Goal: Task Accomplishment & Management: Use online tool/utility

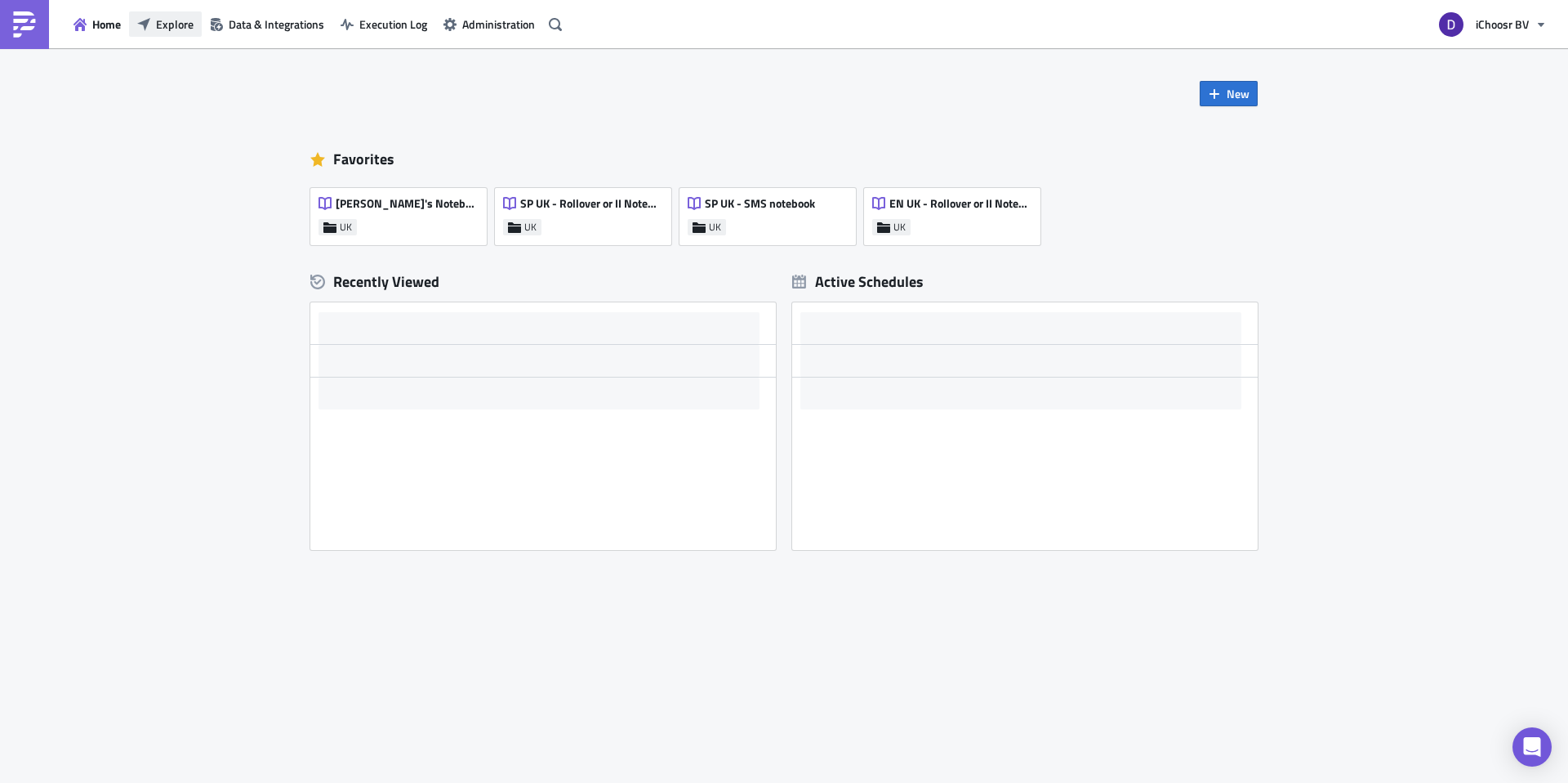
click at [169, 27] on span "Explore" at bounding box center [175, 24] width 38 height 17
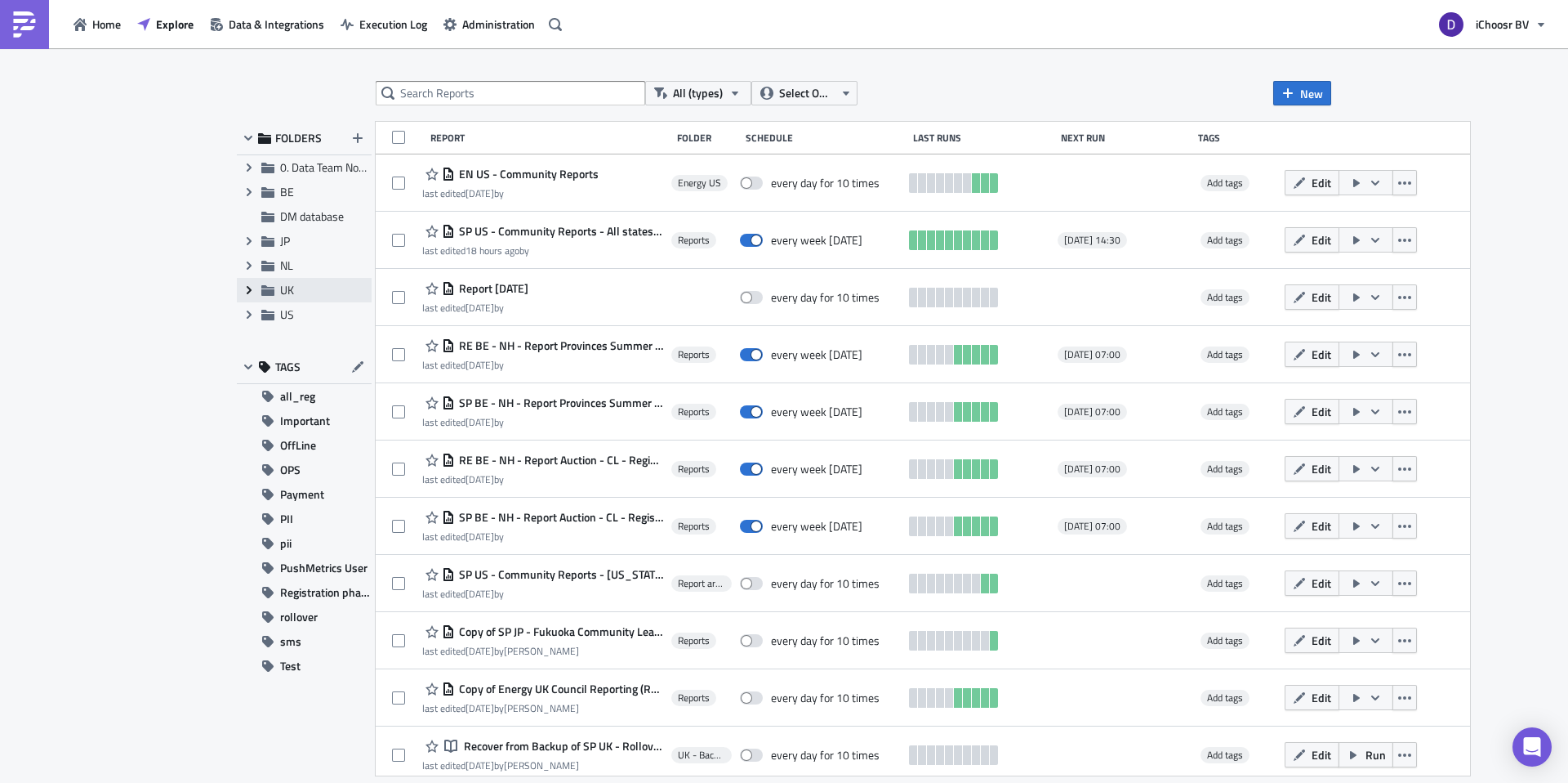
click at [253, 290] on icon "Expand group" at bounding box center [249, 290] width 13 height 13
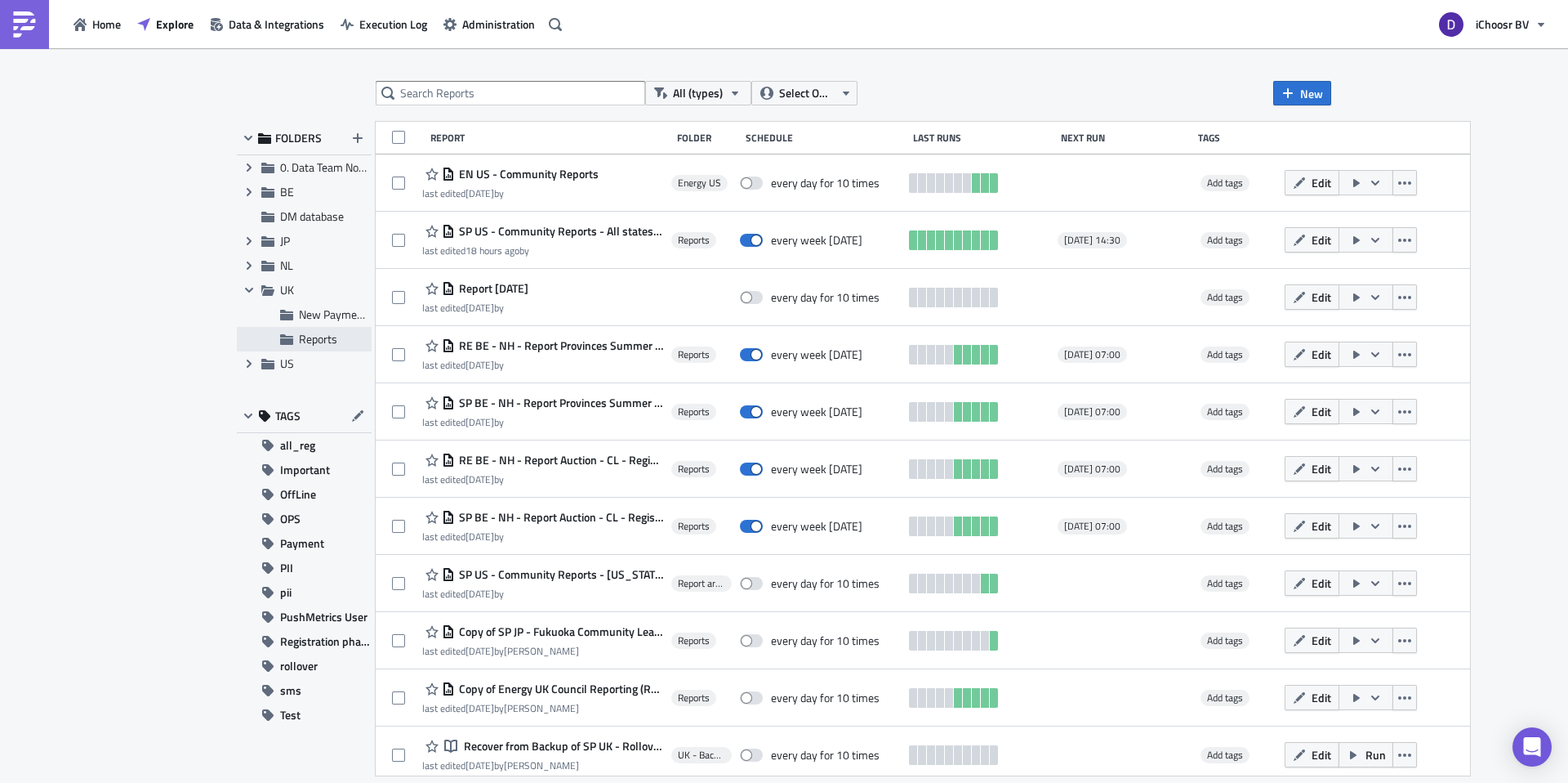
click at [296, 336] on div "Reports" at bounding box center [303, 338] width 134 height 25
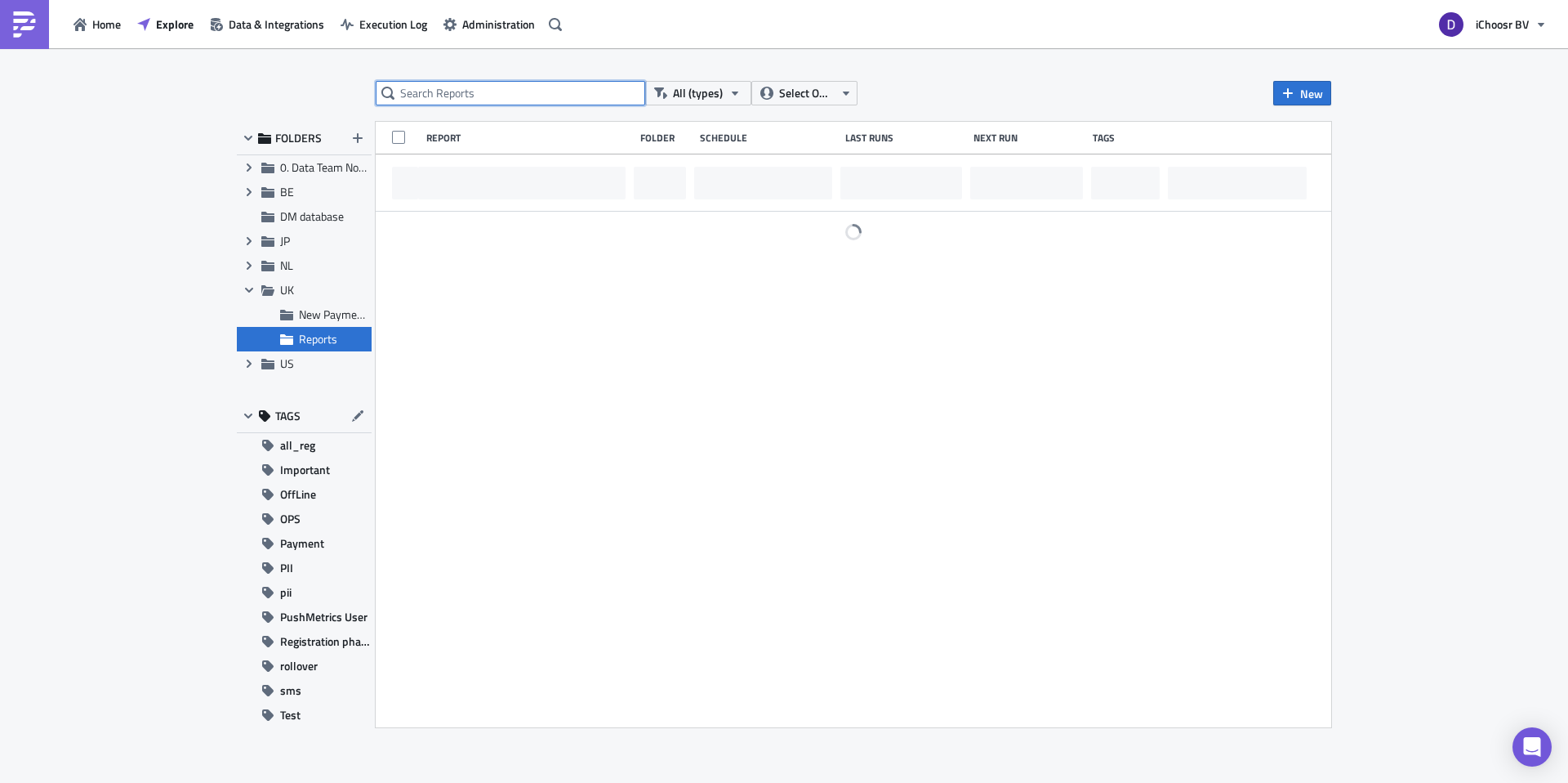
click at [499, 98] on input "text" at bounding box center [510, 93] width 270 height 25
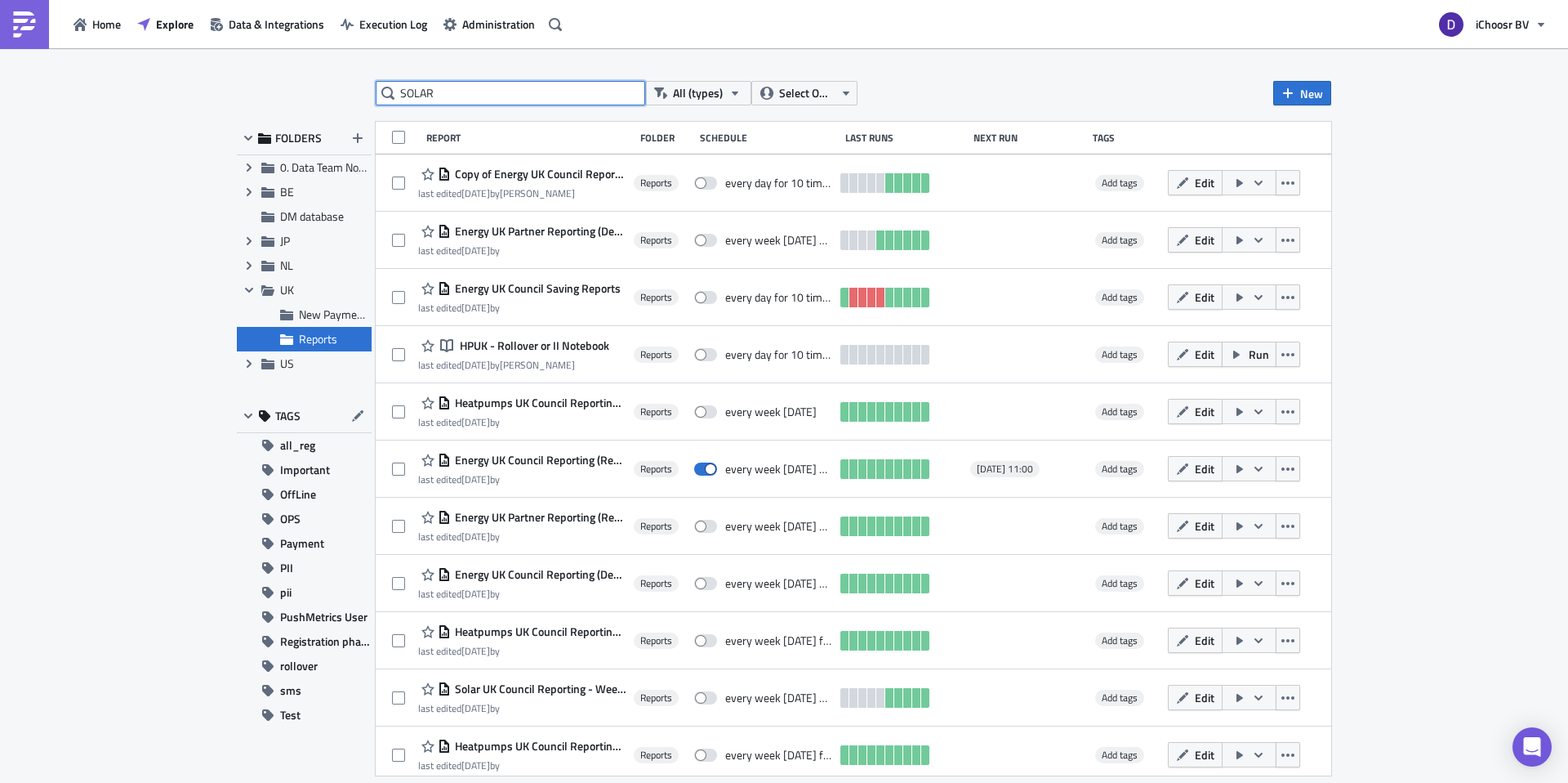
type input "SOLAR"
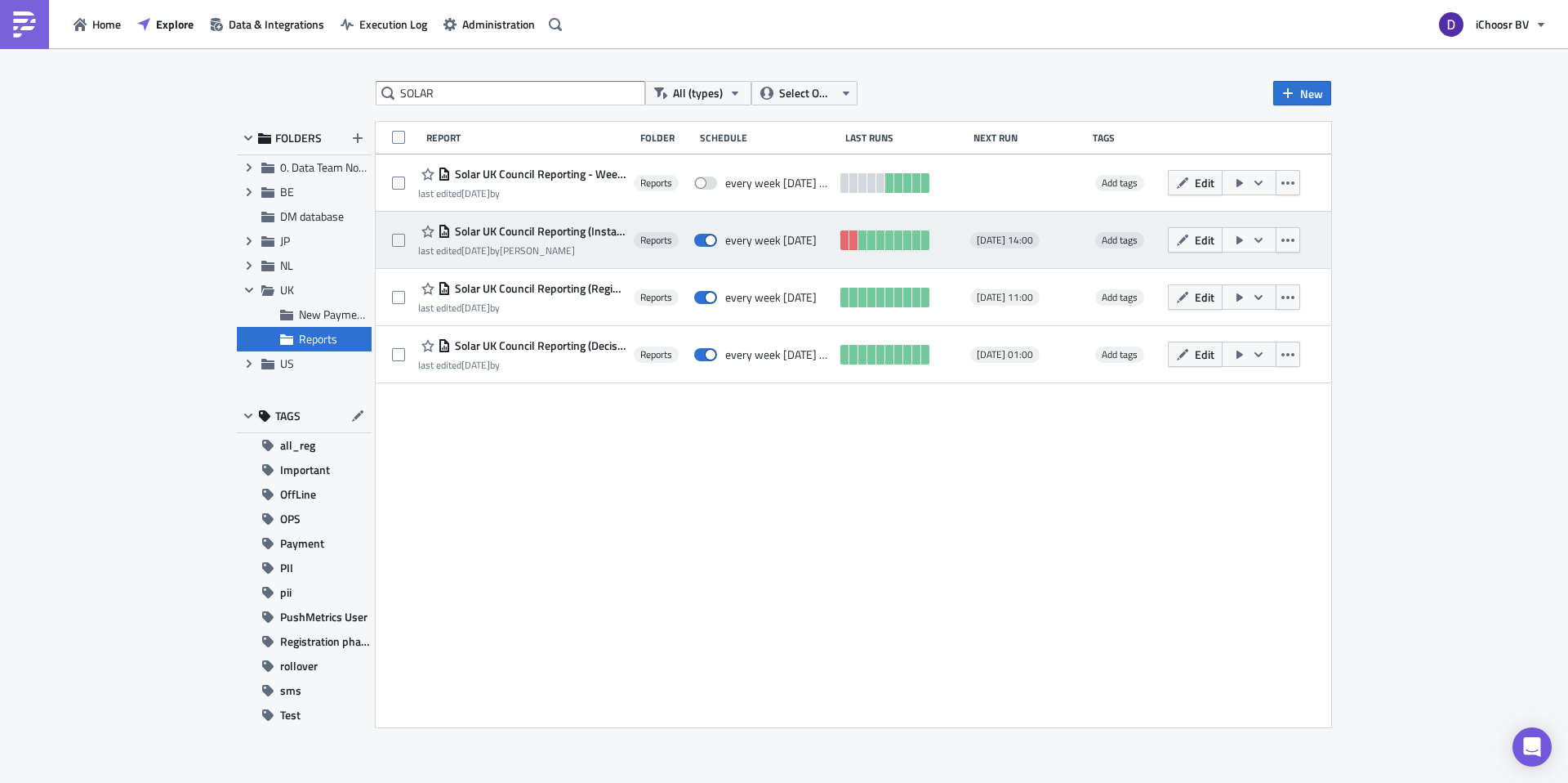
click at [516, 234] on span "Solar UK Council Reporting (Installation) new" at bounding box center [538, 231] width 175 height 15
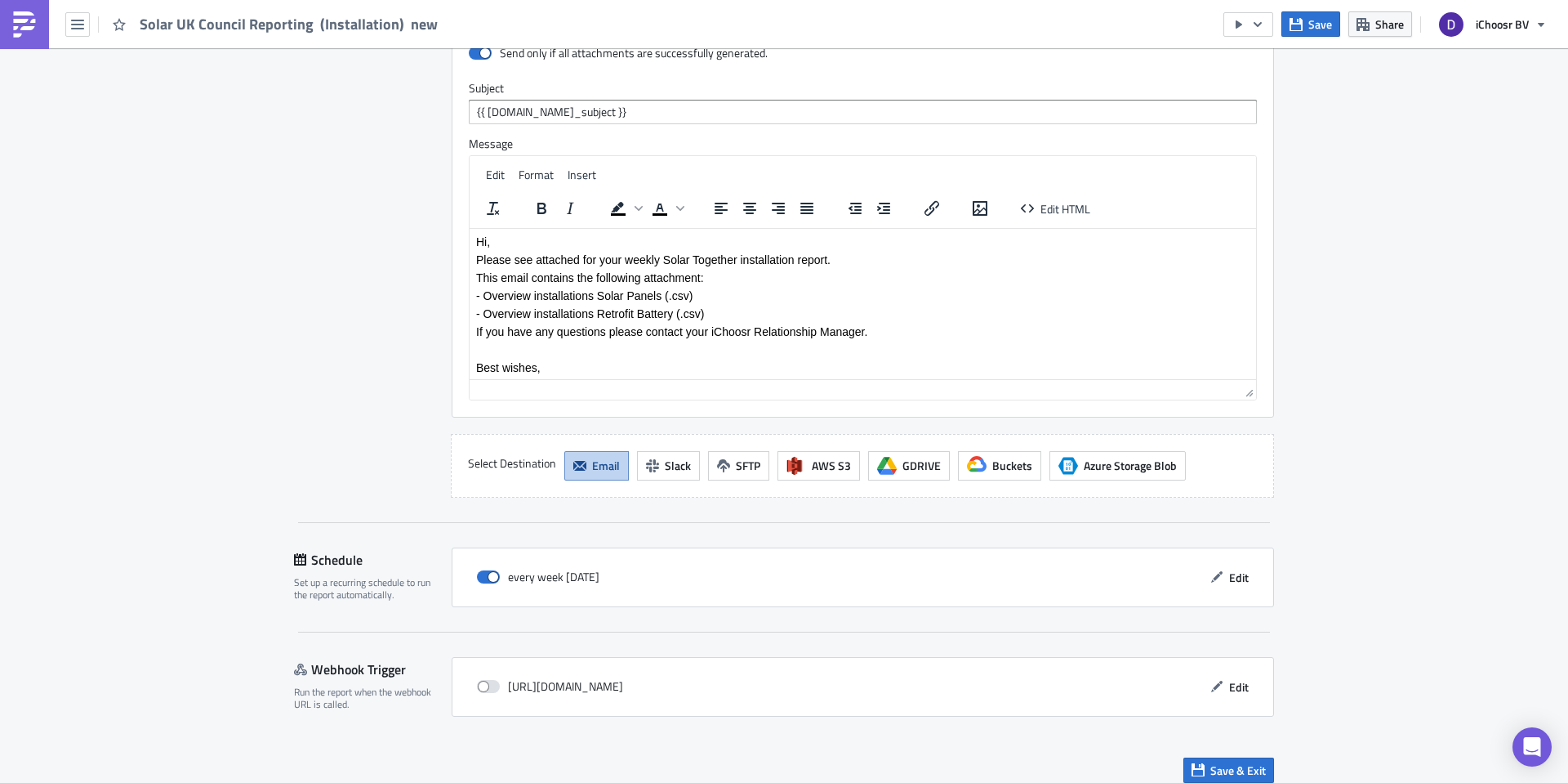
scroll to position [2728, 0]
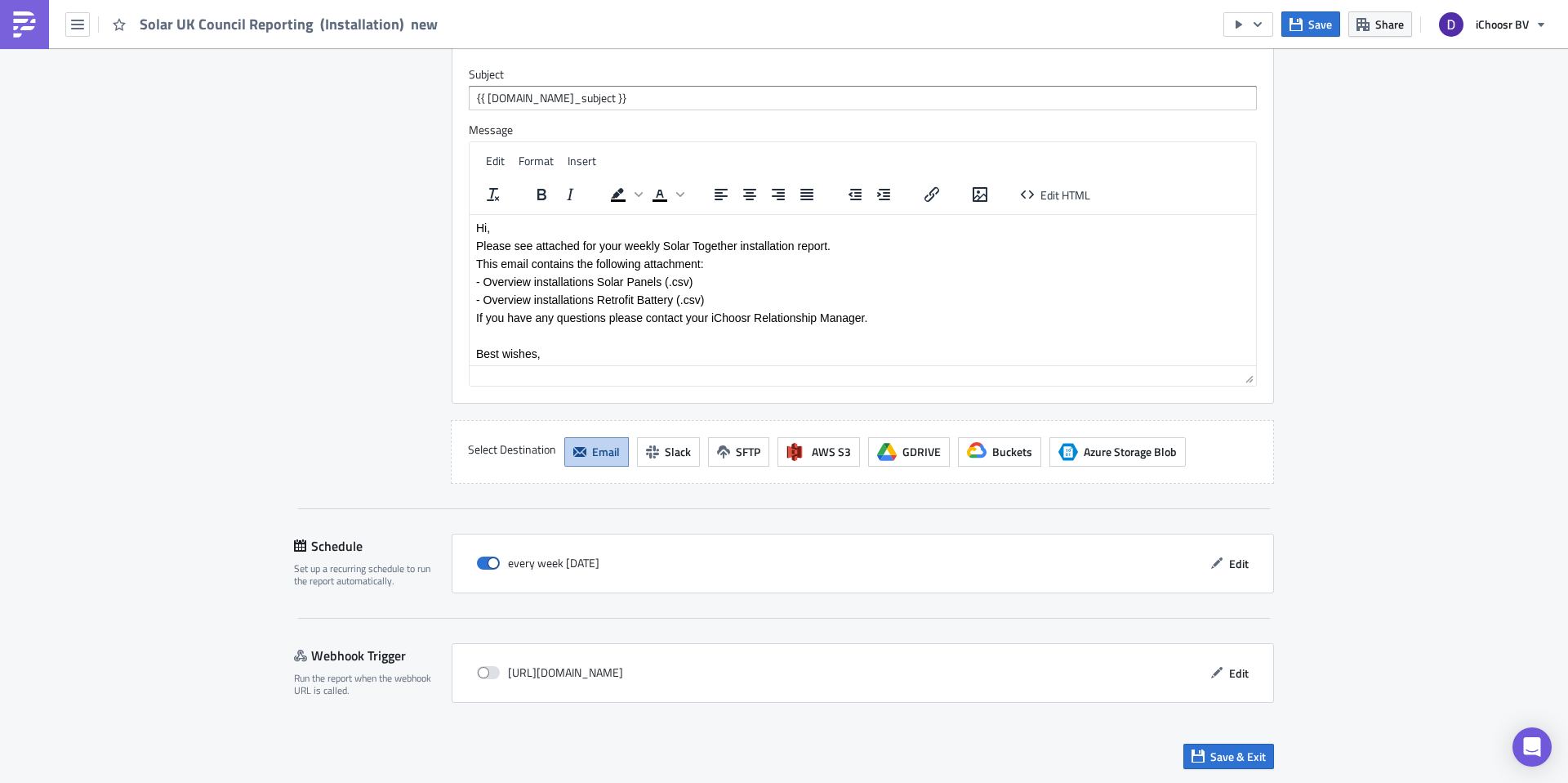
click at [679, 282] on p "- Overview installations Solar Panels (.csv)" at bounding box center [864, 281] width 774 height 13
click at [677, 280] on p "- Overview installations Solar Panels (.csv)" at bounding box center [864, 281] width 774 height 13
paste body "Rich Text Area. Press ALT-0 for help."
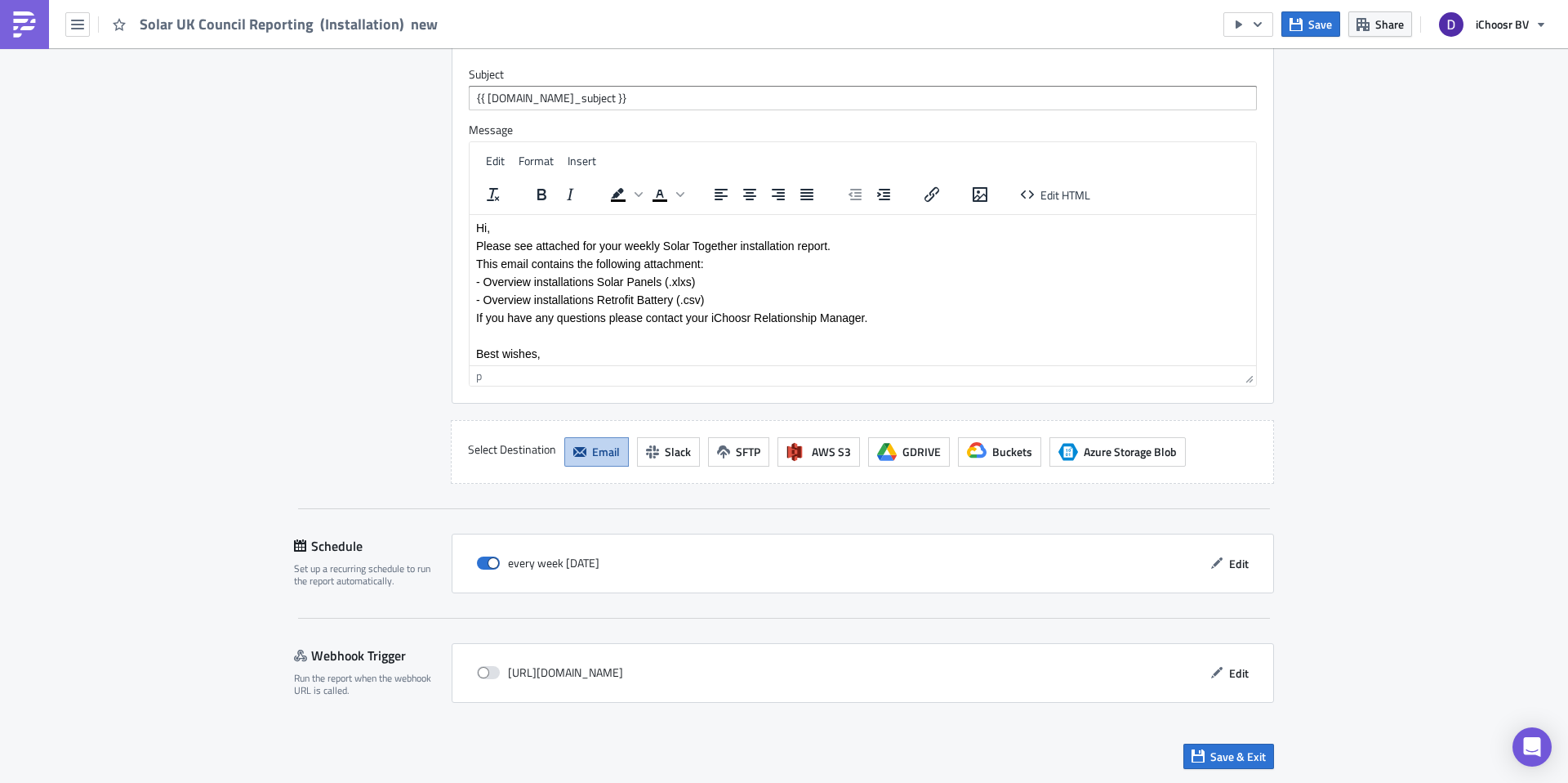
click at [687, 296] on p "- Overview installations Retrofit Battery (.csv)" at bounding box center [864, 298] width 774 height 13
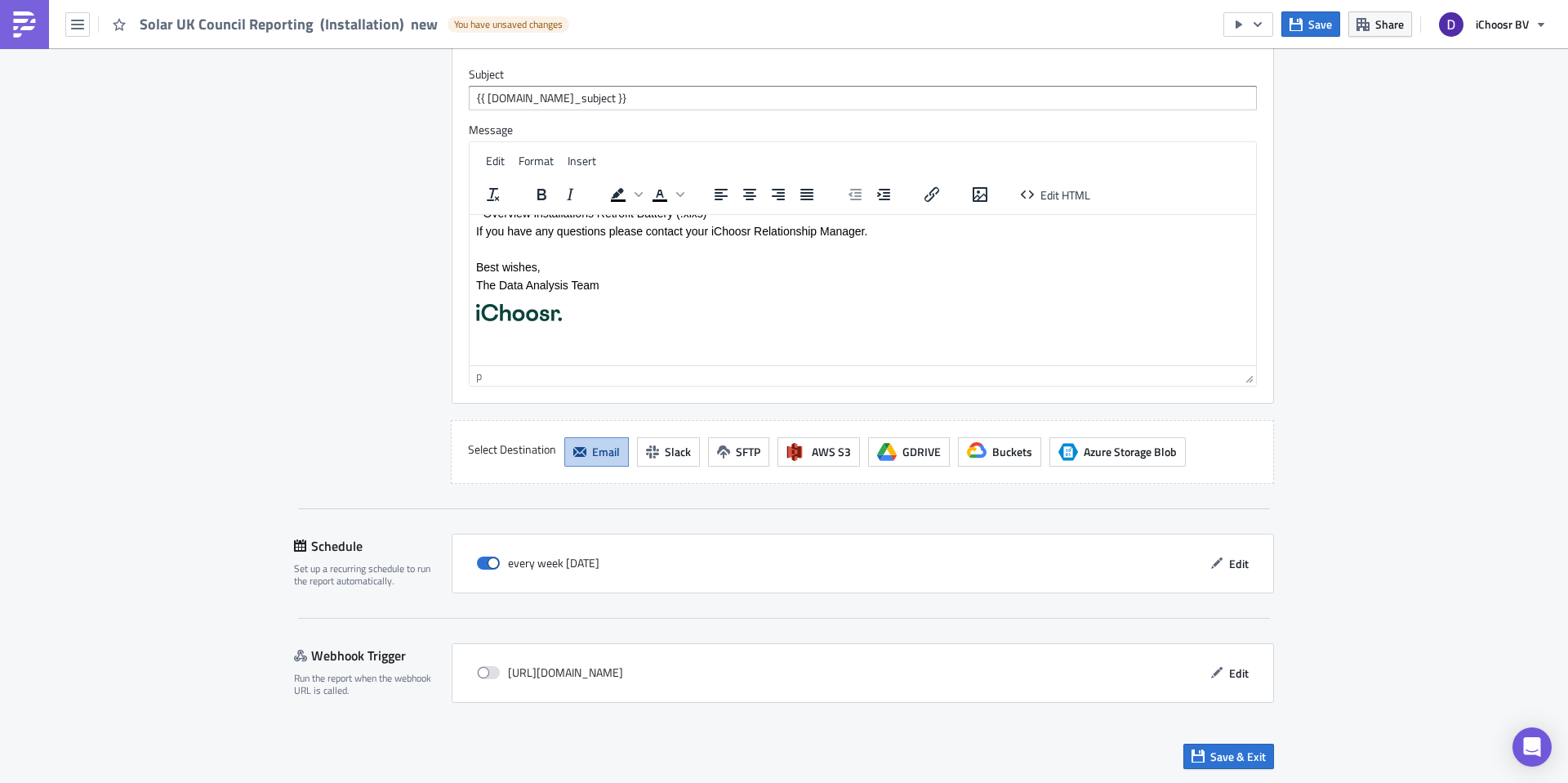
scroll to position [116, 0]
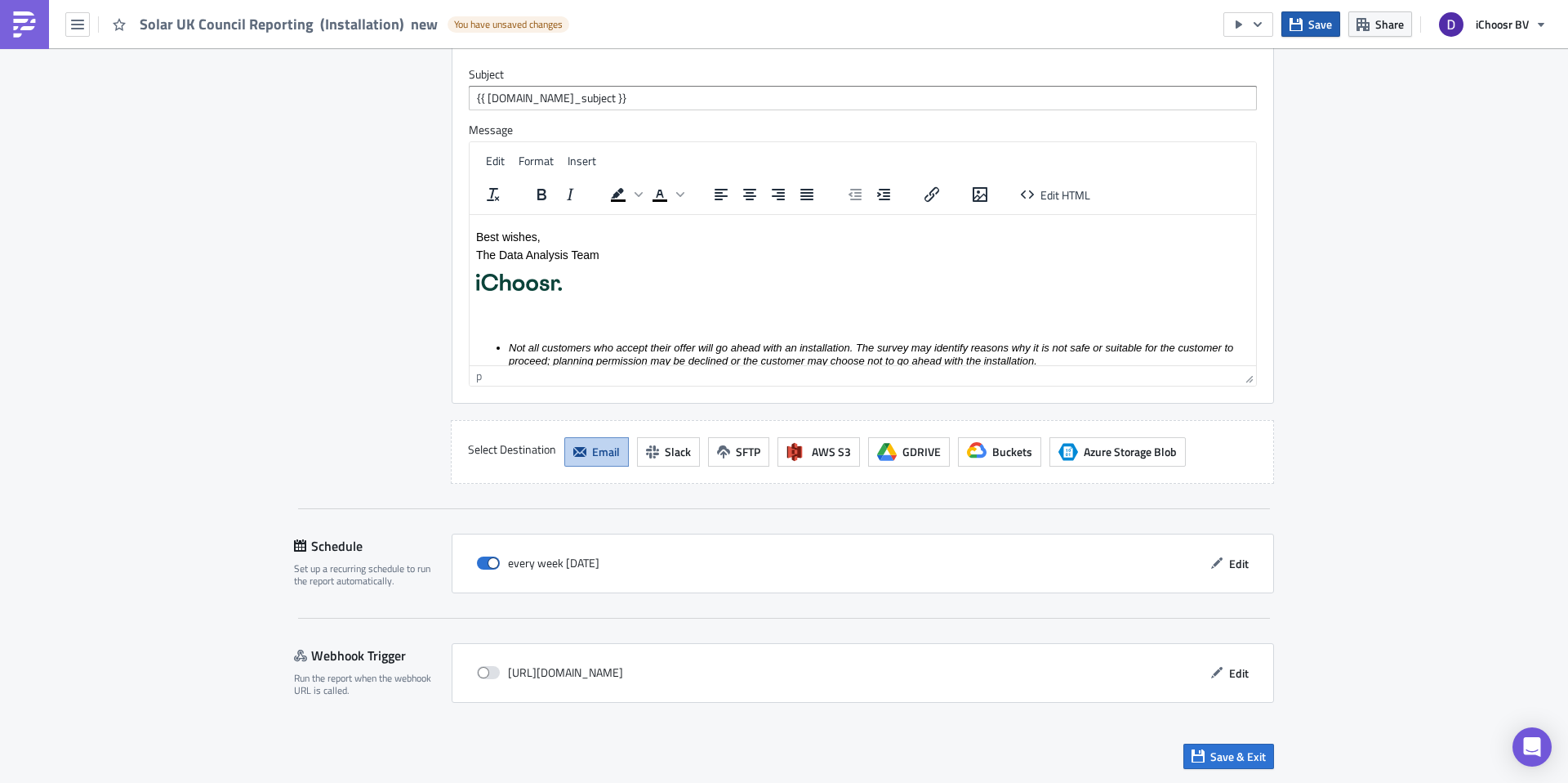
click at [1304, 27] on button "Save" at bounding box center [1310, 23] width 59 height 25
